Goal: Information Seeking & Learning: Understand process/instructions

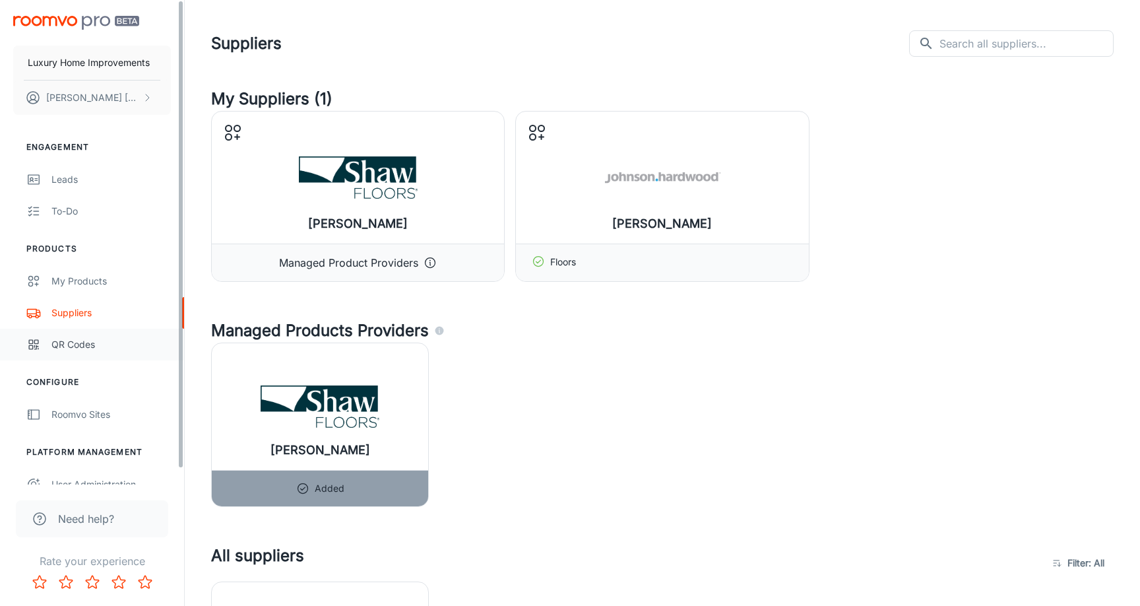
click at [84, 348] on div "QR Codes" at bounding box center [110, 344] width 119 height 15
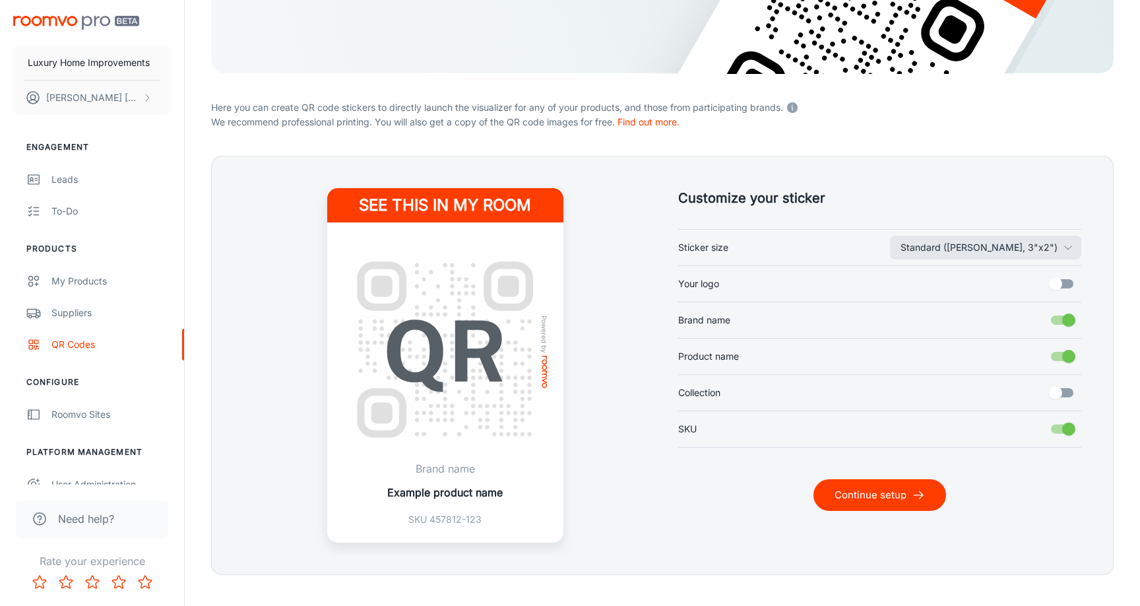
scroll to position [238, 0]
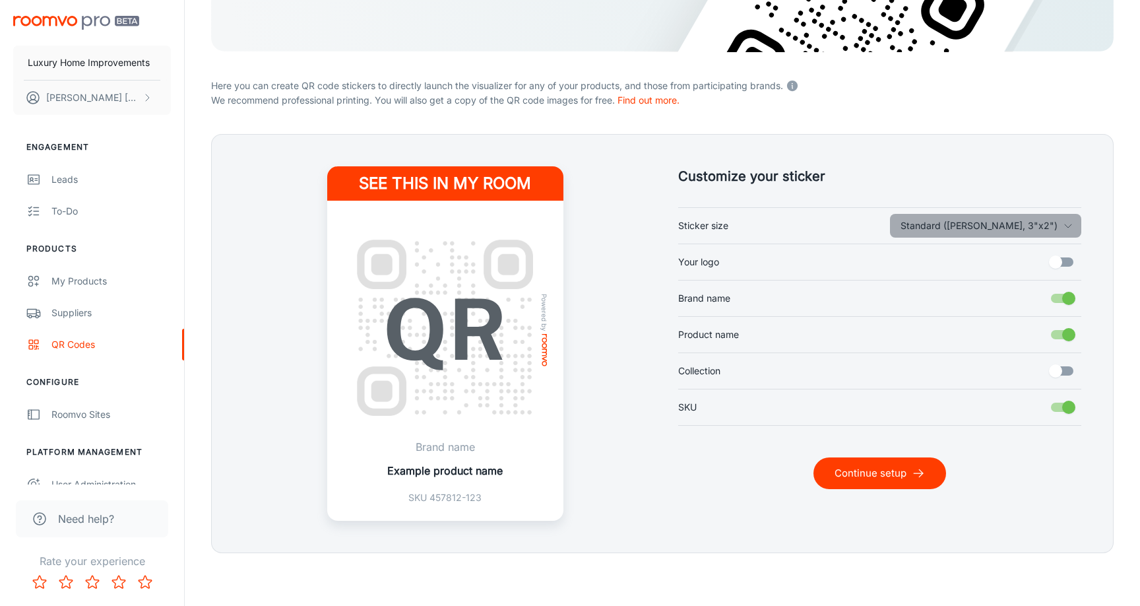
click at [1052, 218] on button "Standard ([PERSON_NAME], 3"x2")" at bounding box center [985, 226] width 191 height 24
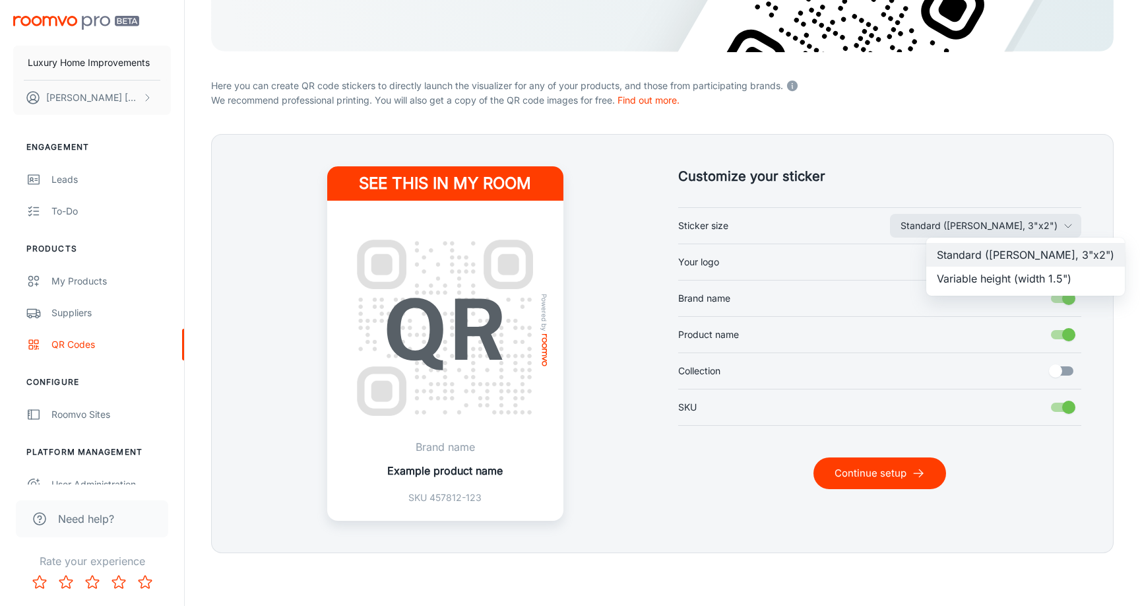
click at [1026, 284] on li "Variable height (width 1.5")" at bounding box center [1025, 279] width 199 height 24
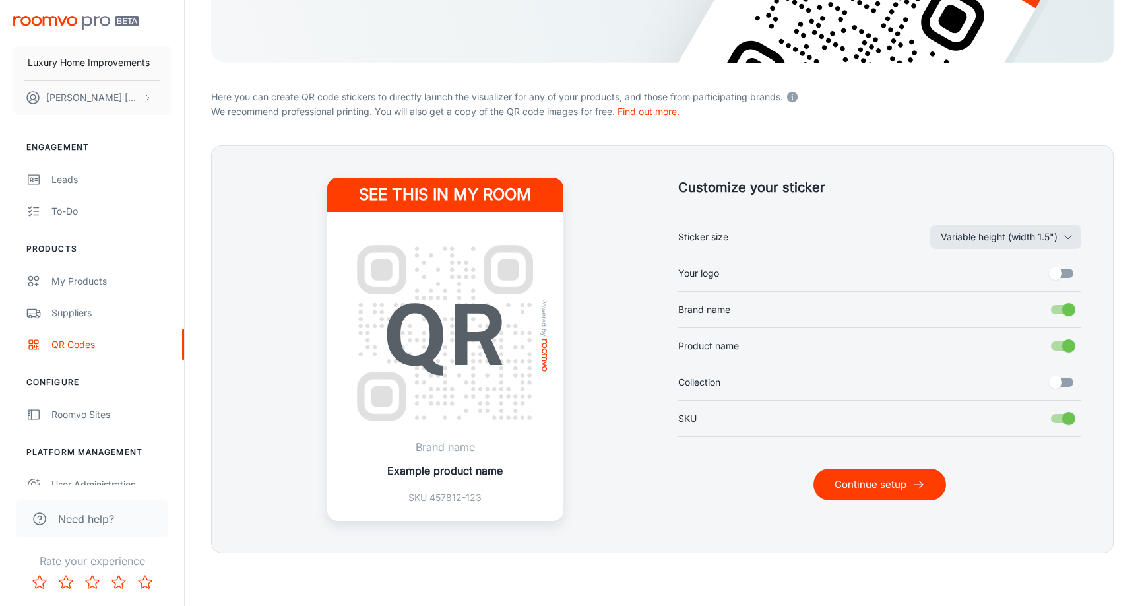
scroll to position [227, 0]
click at [1079, 238] on button "Variable height (width 1.5")" at bounding box center [1005, 237] width 151 height 24
click at [999, 264] on li "Standard ([PERSON_NAME], 3"x2")" at bounding box center [1025, 266] width 199 height 24
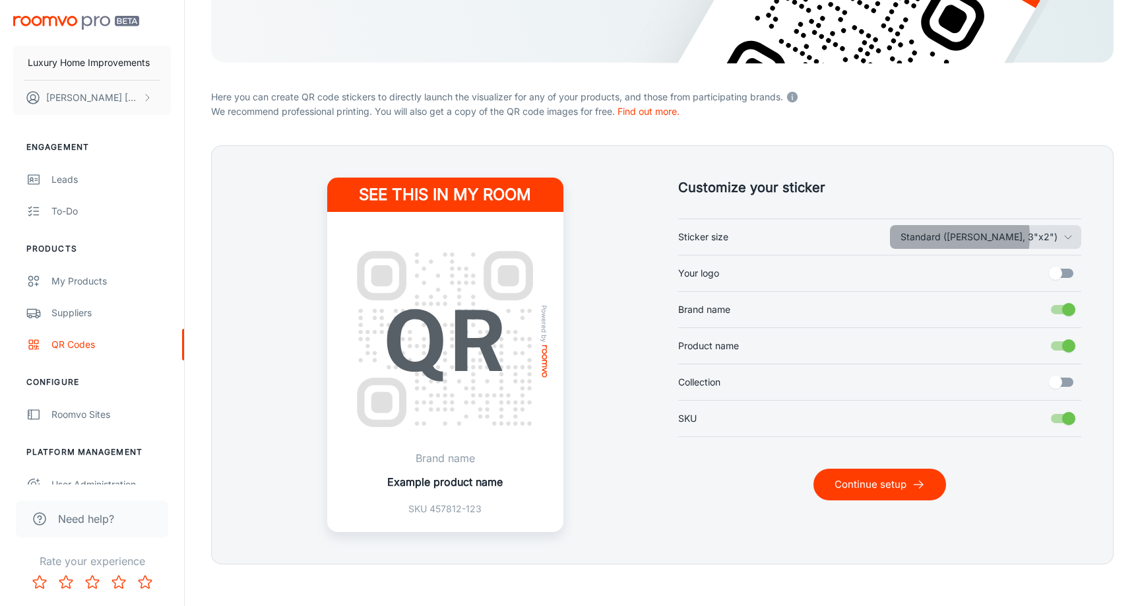
click at [999, 236] on button "Standard ([PERSON_NAME], 3"x2")" at bounding box center [985, 237] width 191 height 24
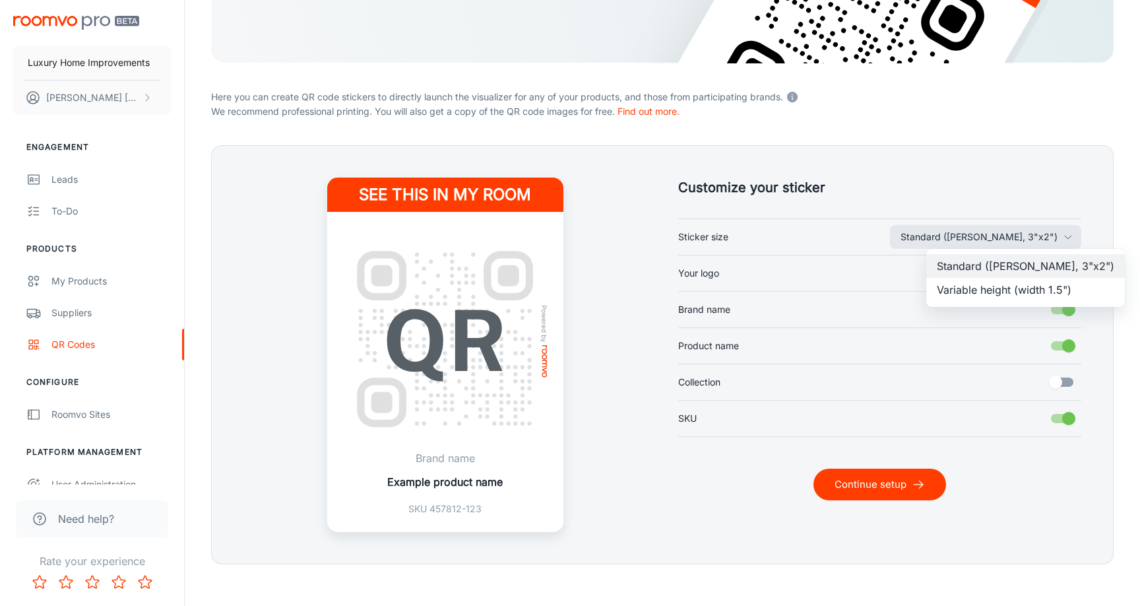
click at [989, 285] on li "Variable height (width 1.5")" at bounding box center [1025, 290] width 199 height 24
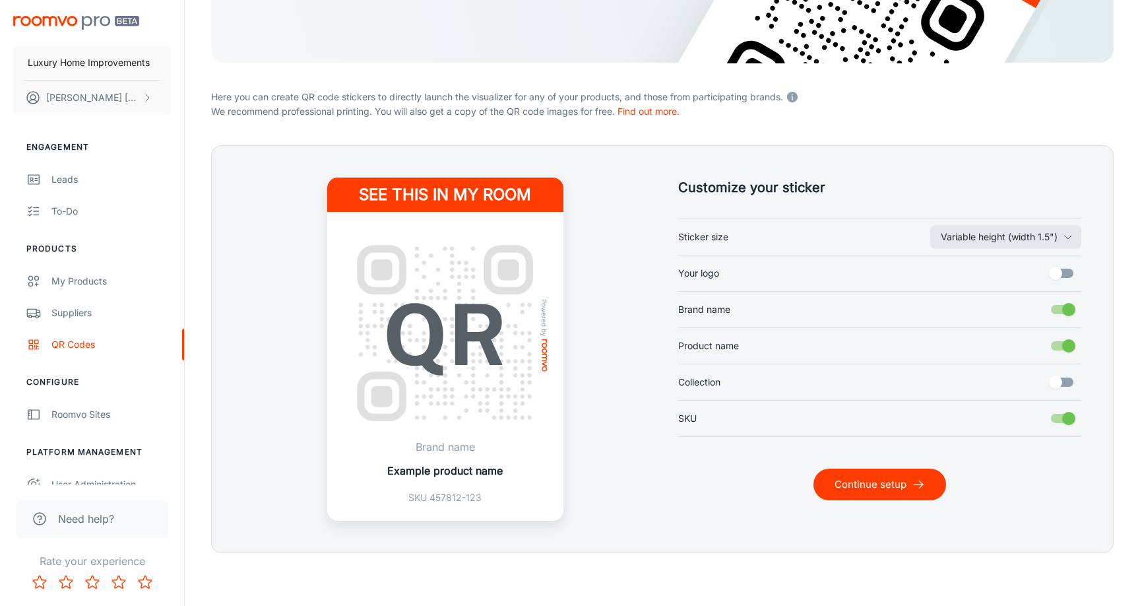
click at [997, 221] on div "Variable height (width 1.5") Sticker size Your logo Brand name Product name Col…" at bounding box center [879, 327] width 403 height 218
click at [997, 228] on button "Variable height (width 1.5")" at bounding box center [1005, 237] width 151 height 24
click at [998, 256] on li "Standard ([PERSON_NAME], 3"x2")" at bounding box center [1025, 266] width 199 height 24
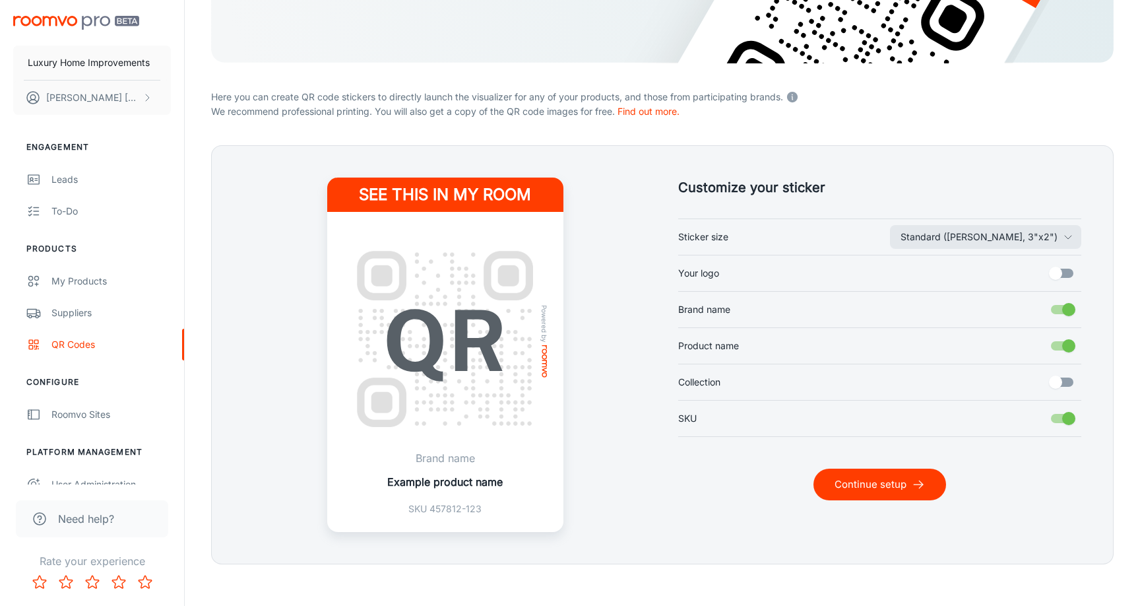
click at [1066, 272] on input "Your logo" at bounding box center [1055, 273] width 75 height 25
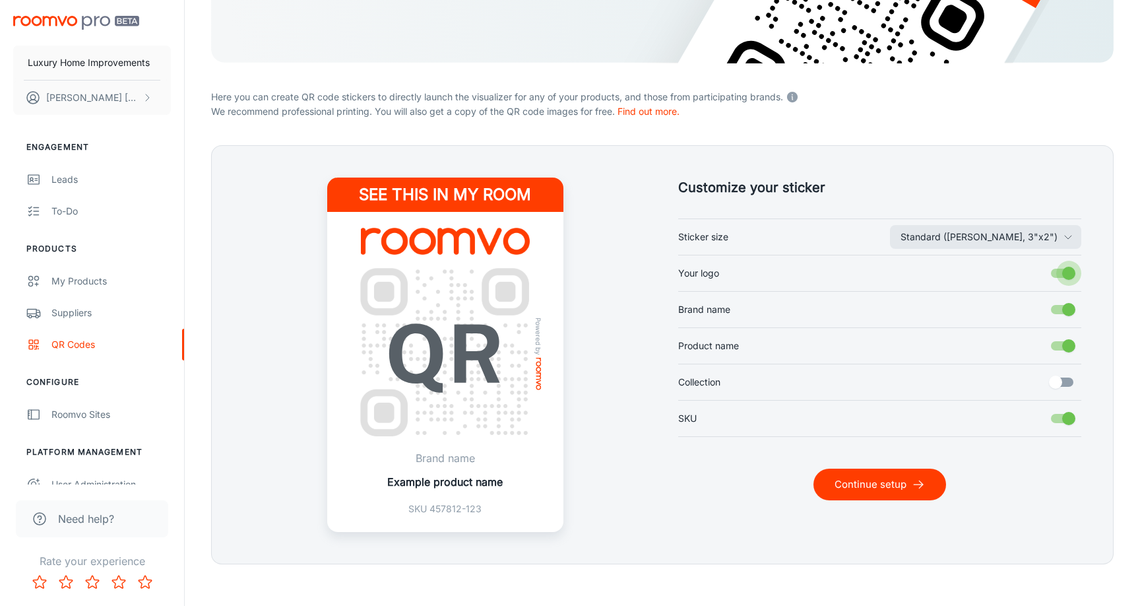
click at [1066, 272] on input "Your logo" at bounding box center [1068, 273] width 75 height 25
checkbox input "false"
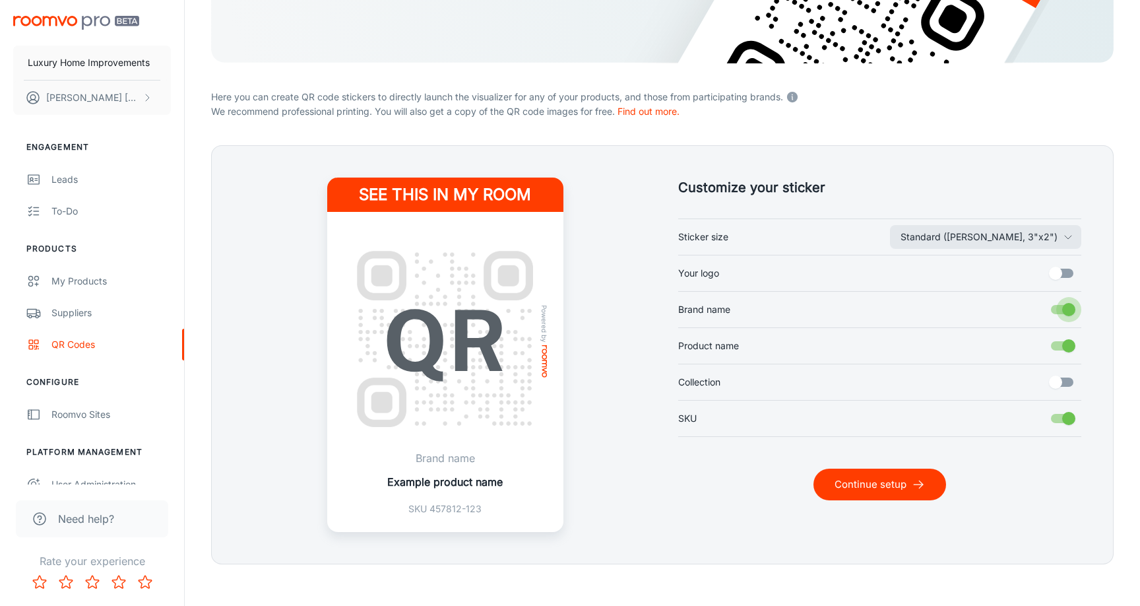
click at [1063, 311] on input "Brand name" at bounding box center [1068, 309] width 75 height 25
click at [1063, 311] on input "Brand name" at bounding box center [1055, 309] width 75 height 25
checkbox input "true"
click at [1060, 340] on input "Product name" at bounding box center [1068, 345] width 75 height 25
click at [1060, 340] on input "Product name" at bounding box center [1055, 345] width 75 height 25
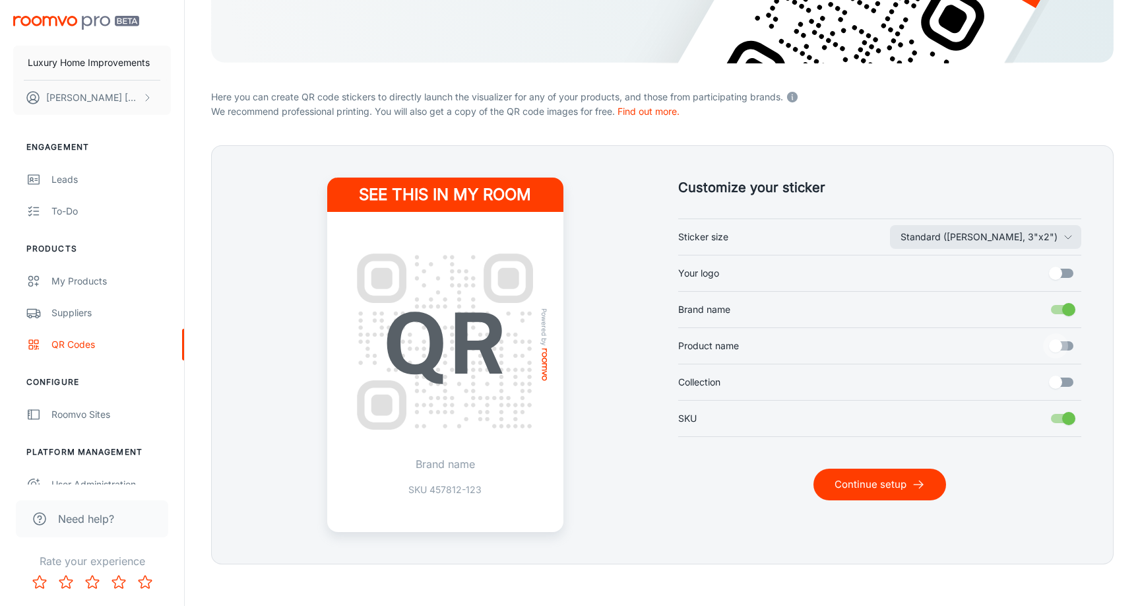
checkbox input "true"
click at [1066, 381] on input "Collection" at bounding box center [1055, 381] width 75 height 25
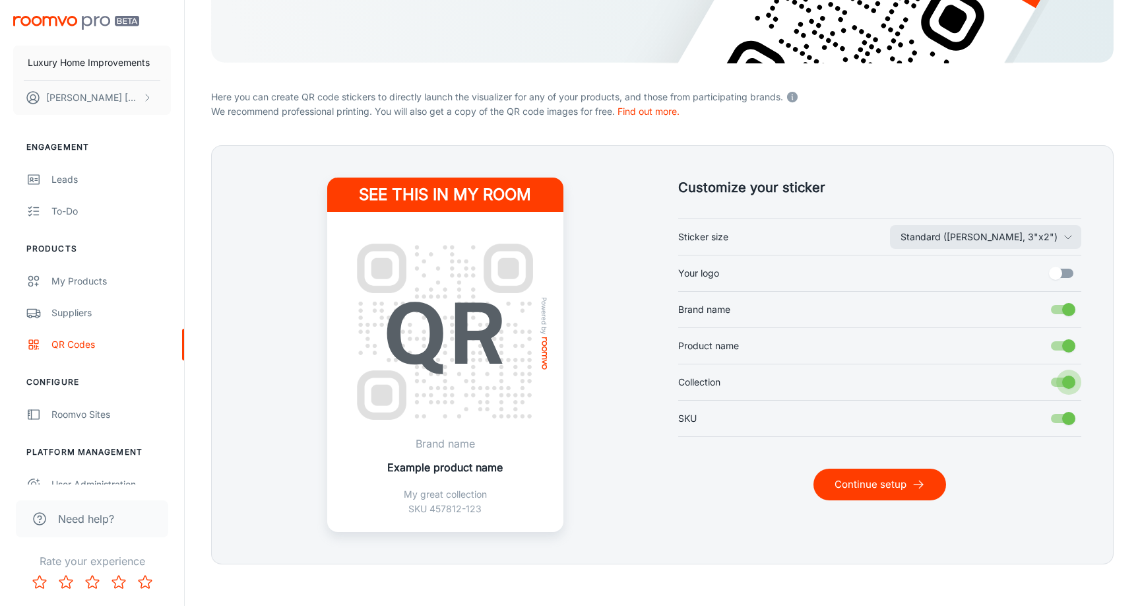
click at [1066, 381] on input "Collection" at bounding box center [1068, 381] width 75 height 25
checkbox input "false"
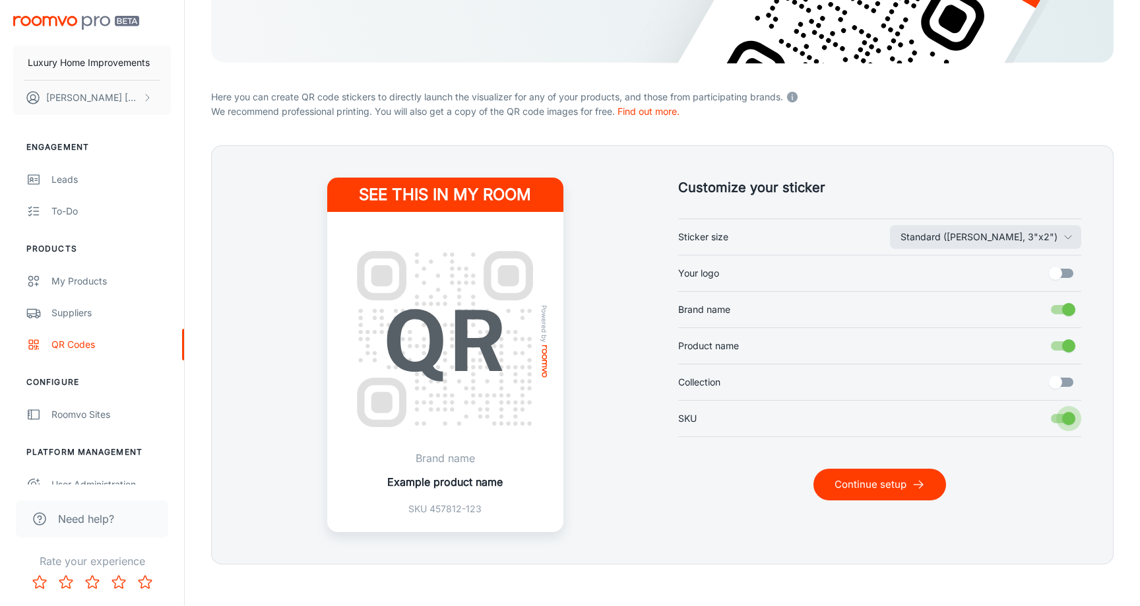
click at [1059, 415] on input "SKU" at bounding box center [1068, 418] width 75 height 25
click at [1059, 415] on input "SKU" at bounding box center [1055, 418] width 75 height 25
checkbox input "true"
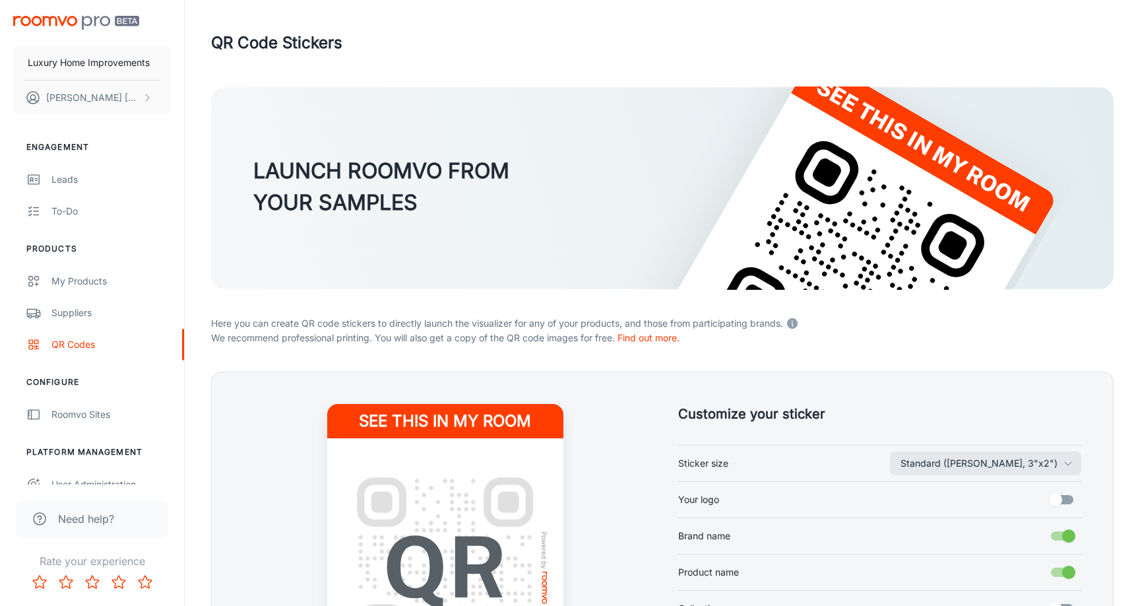
scroll to position [0, 0]
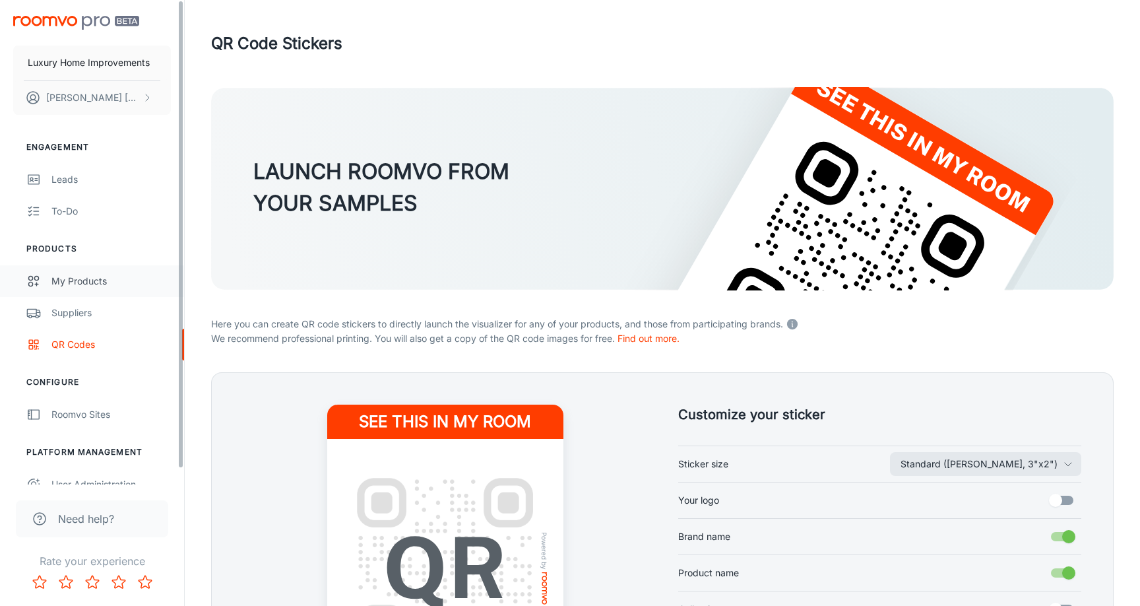
click at [104, 279] on div "My Products" at bounding box center [110, 281] width 119 height 15
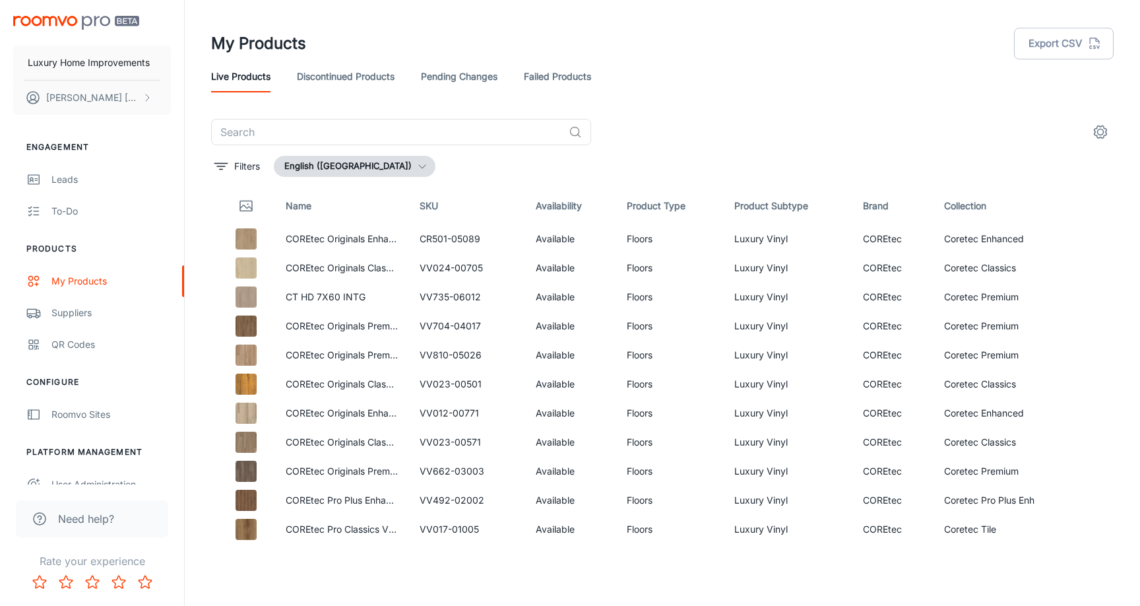
click at [1106, 131] on icon "settings" at bounding box center [1100, 132] width 13 height 13
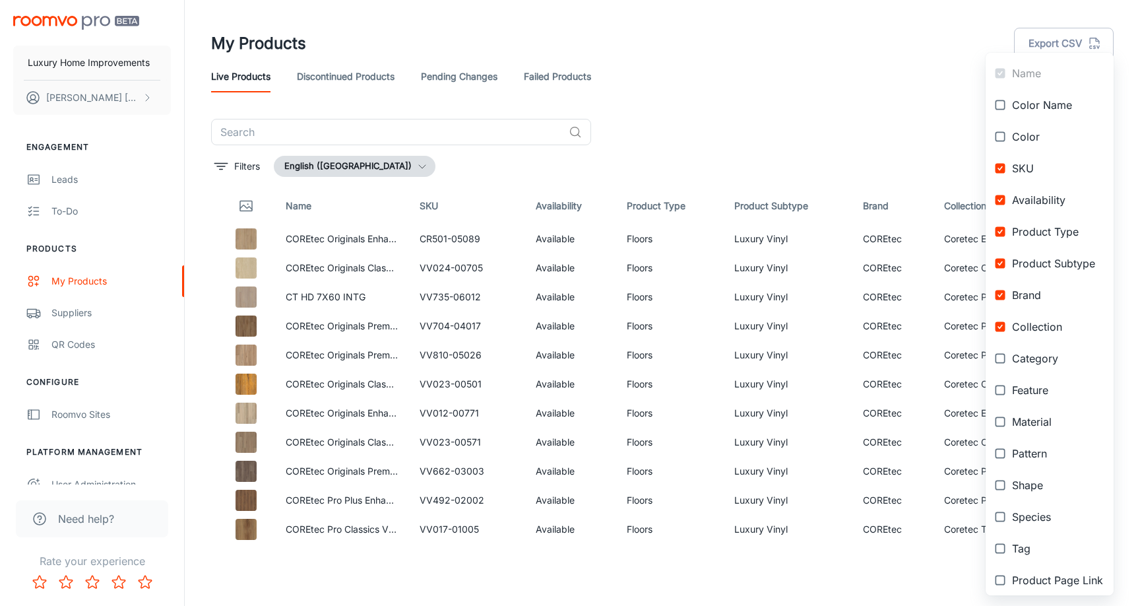
scroll to position [49, 0]
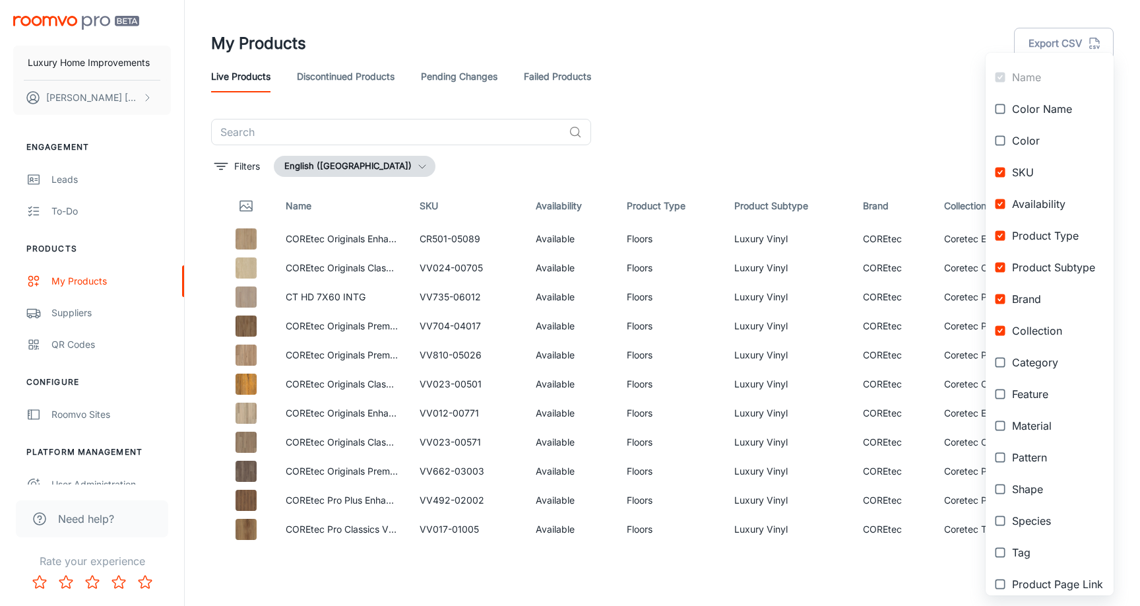
click at [1040, 201] on span "Availability" at bounding box center [1057, 204] width 91 height 16
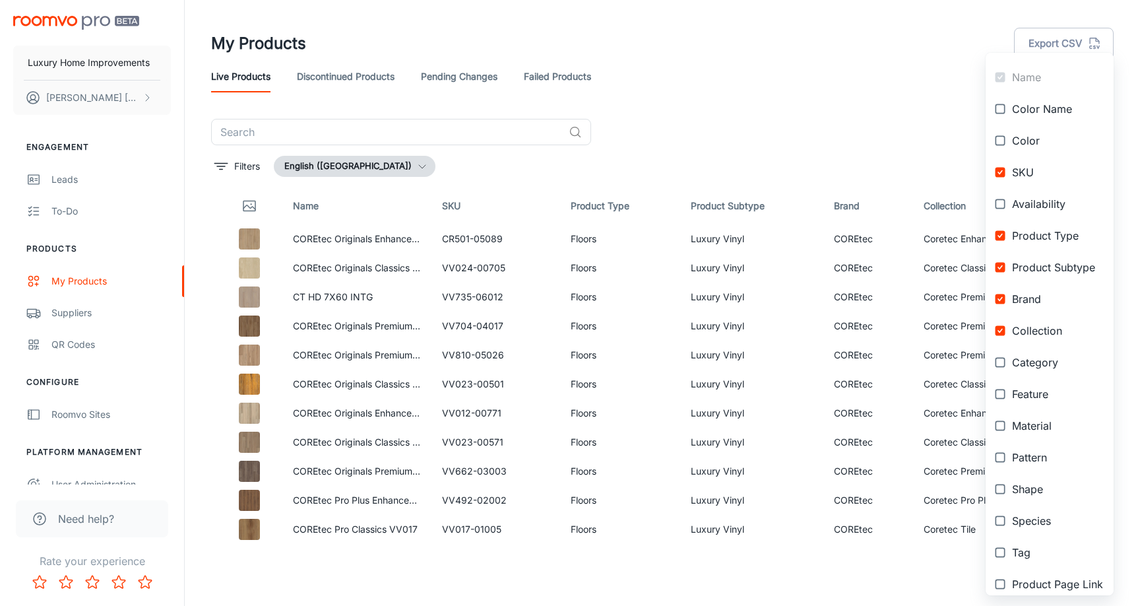
click at [1039, 201] on span "Availability" at bounding box center [1057, 204] width 91 height 16
checkbox input "true"
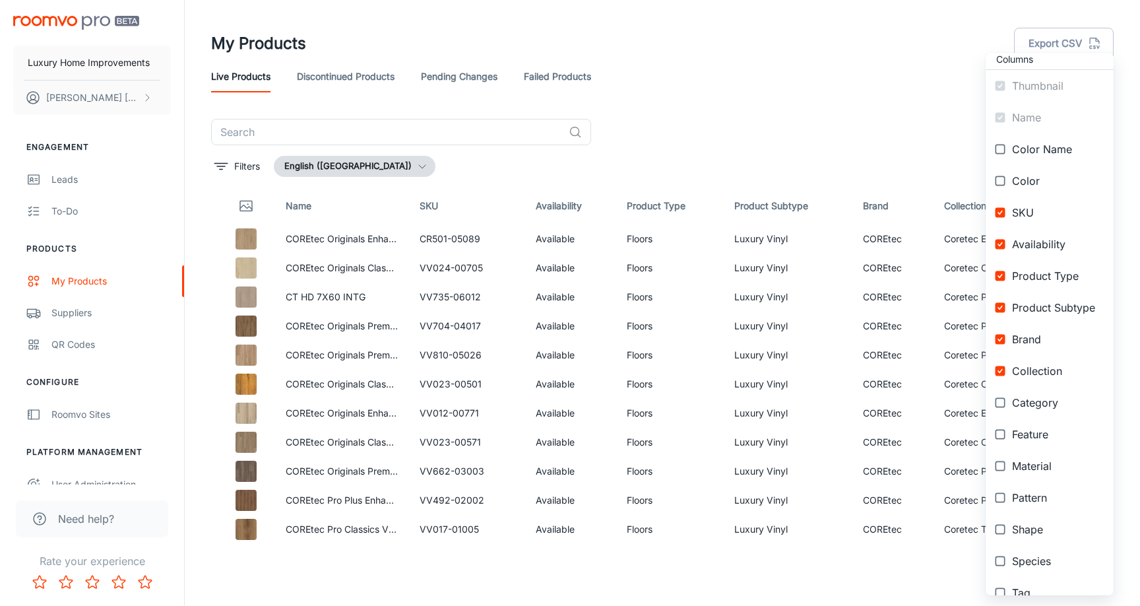
scroll to position [0, 0]
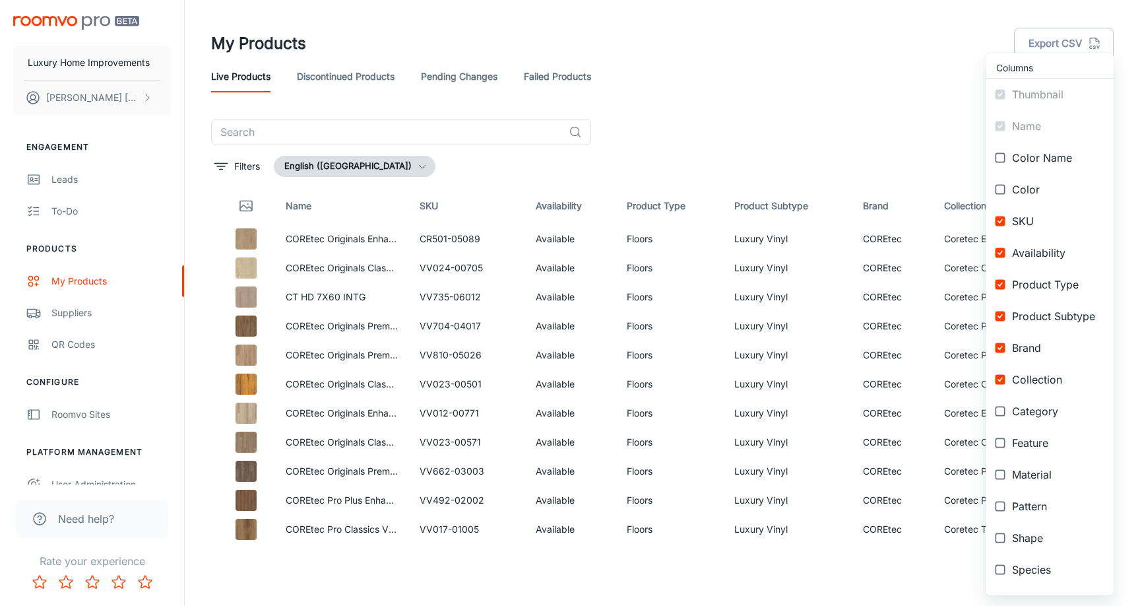
click at [846, 67] on div at bounding box center [570, 303] width 1140 height 606
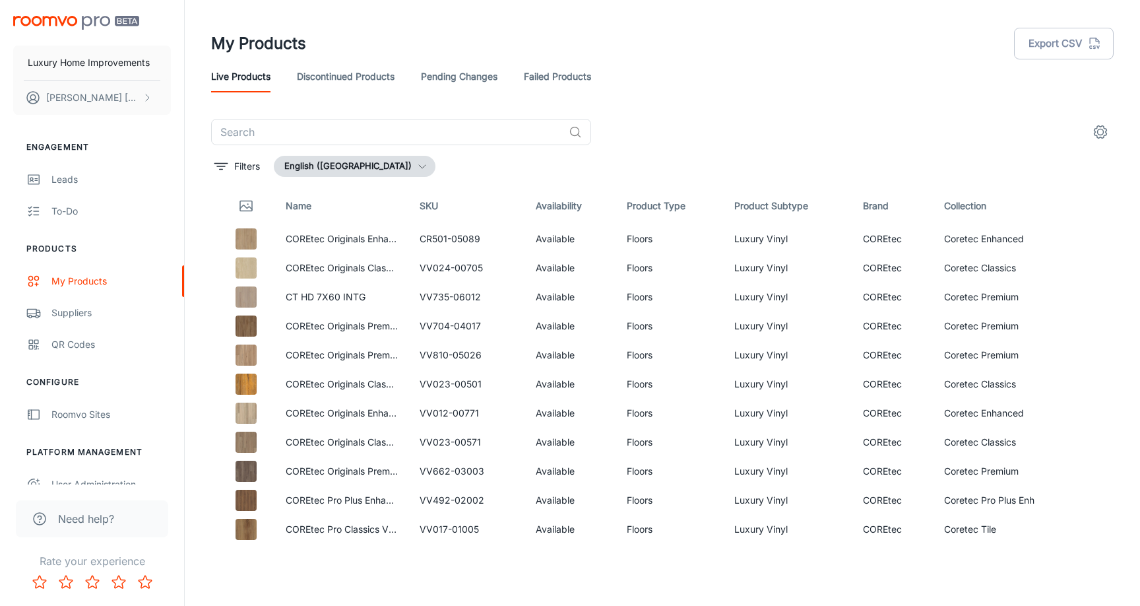
click at [358, 76] on link "Discontinued Products" at bounding box center [346, 77] width 98 height 32
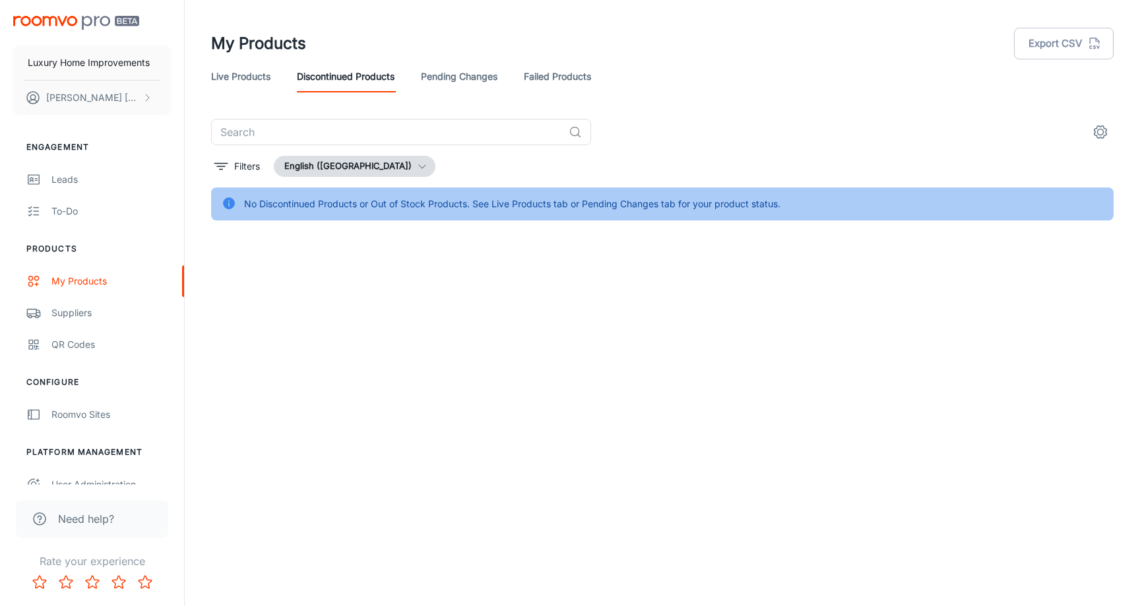
click at [258, 83] on link "Live Products" at bounding box center [240, 77] width 59 height 32
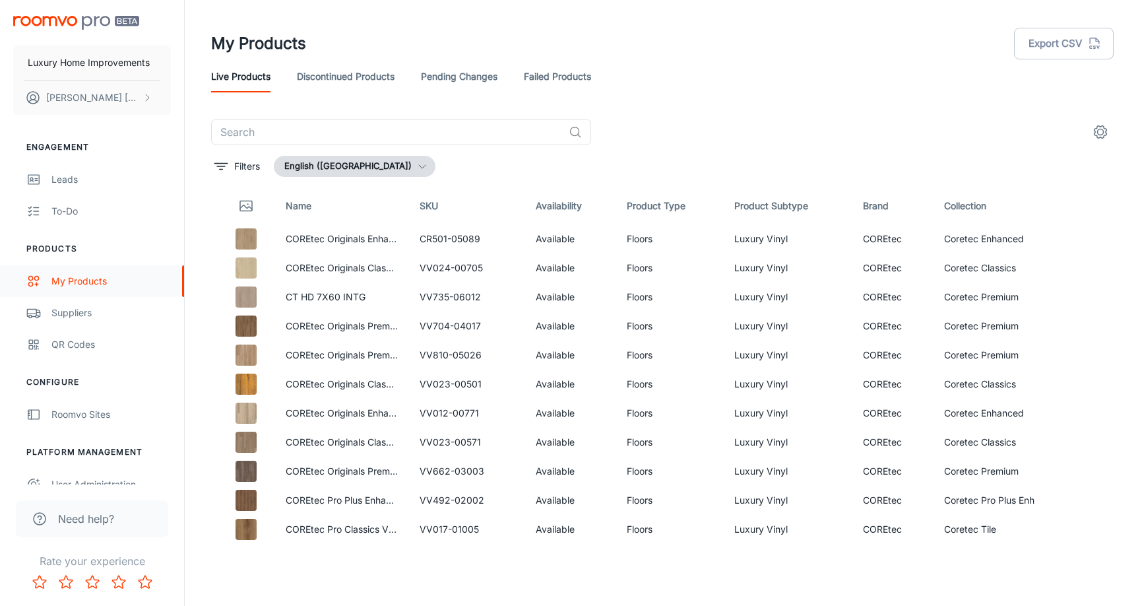
scroll to position [16, 0]
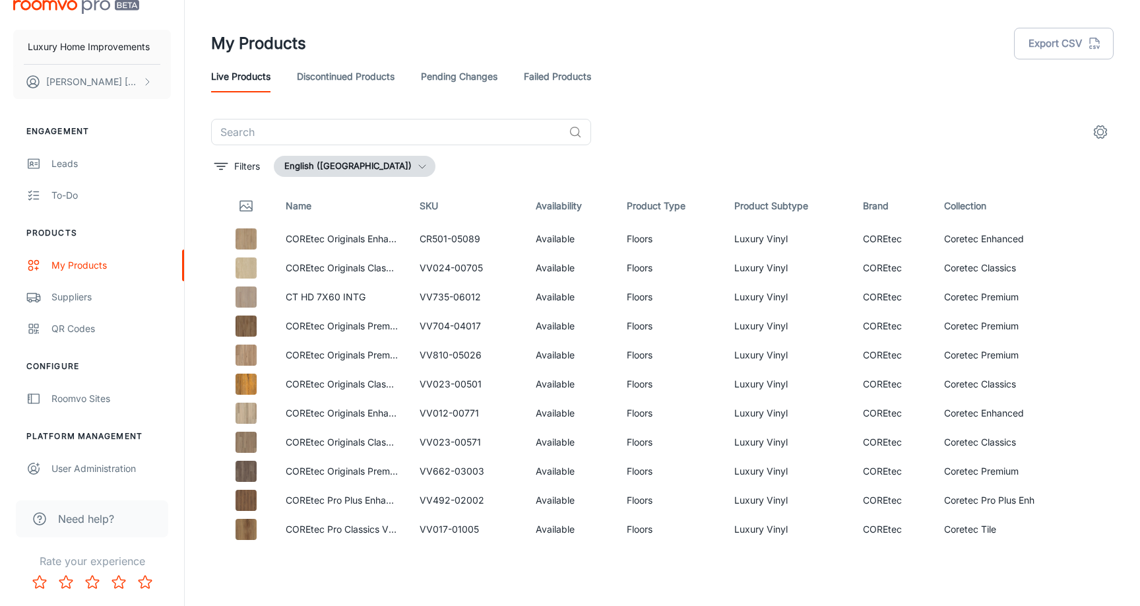
click at [112, 521] on span "Need help?" at bounding box center [86, 519] width 56 height 16
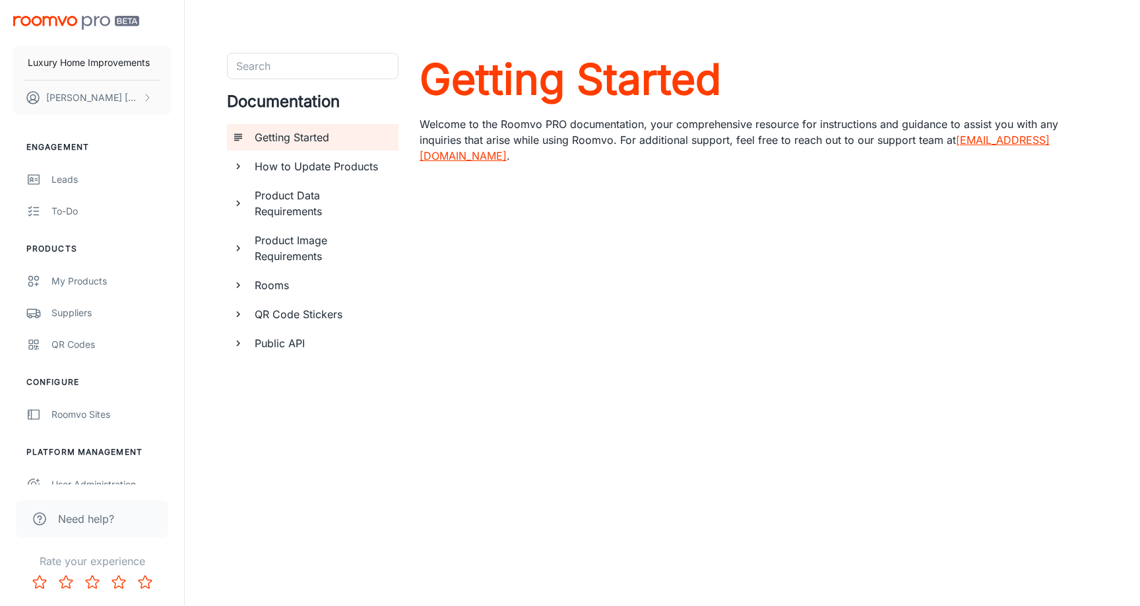
click at [354, 165] on h6 "How to Update Products" at bounding box center [321, 166] width 133 height 16
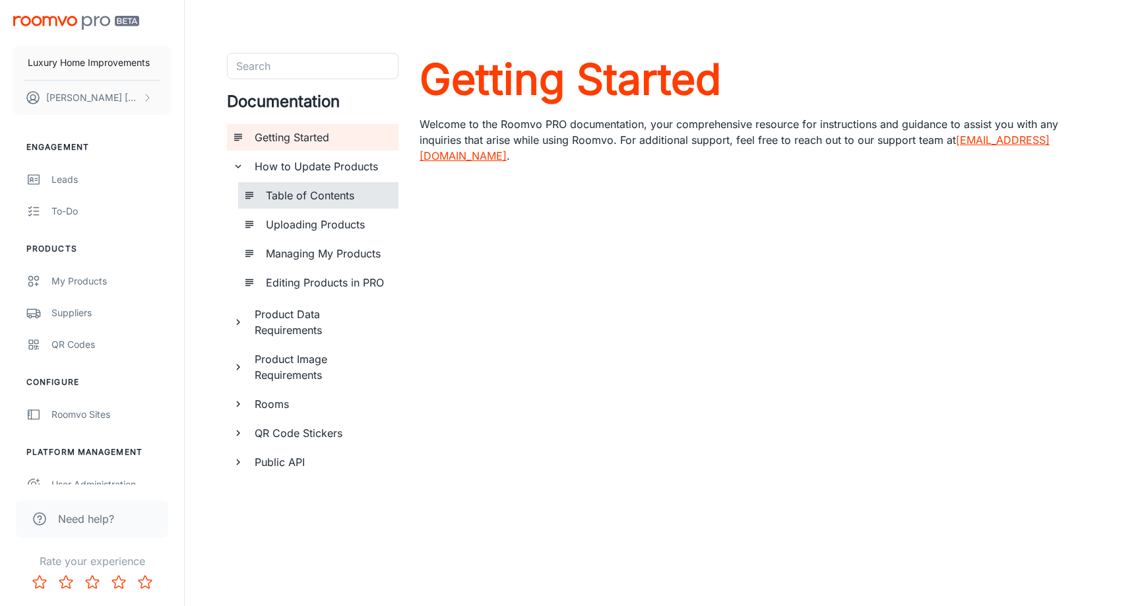
click at [323, 197] on h6 "Table of Contents" at bounding box center [327, 195] width 122 height 16
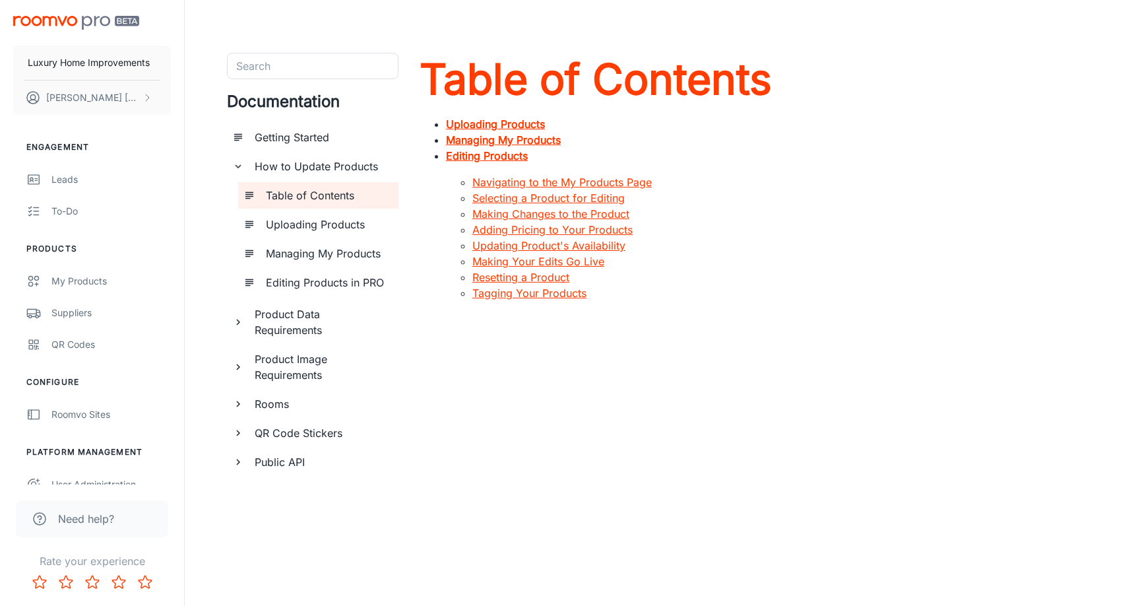
click at [511, 136] on strong "Managing My Products" at bounding box center [503, 139] width 115 height 13
